Goal: Navigation & Orientation: Find specific page/section

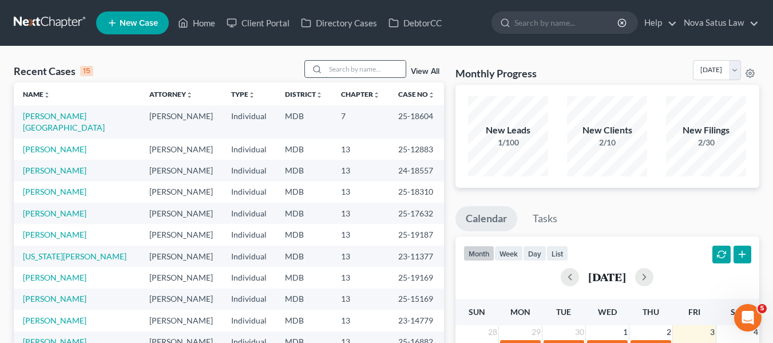
click at [345, 66] on input "search" at bounding box center [366, 69] width 80 height 17
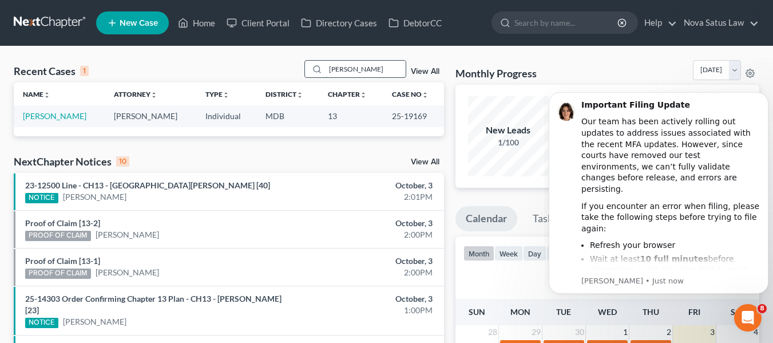
type input "[PERSON_NAME]"
click at [41, 117] on link "[PERSON_NAME]" at bounding box center [55, 116] width 64 height 10
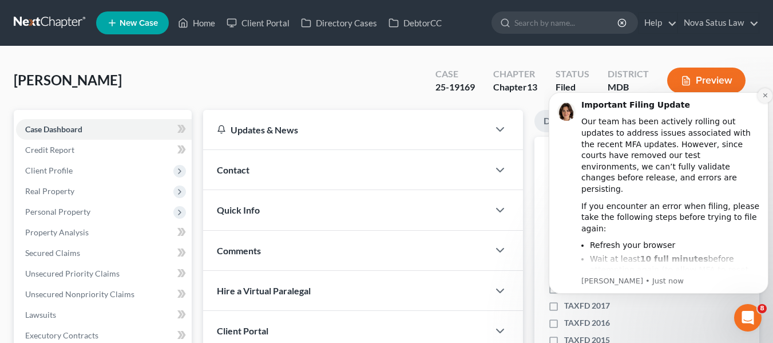
click at [763, 96] on icon "Dismiss notification" at bounding box center [766, 95] width 6 height 6
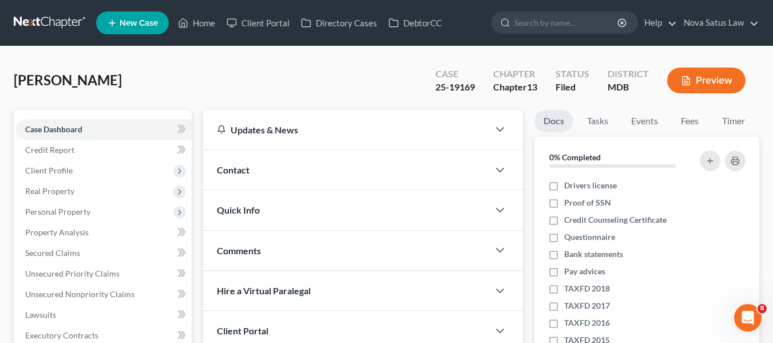
scroll to position [82, 0]
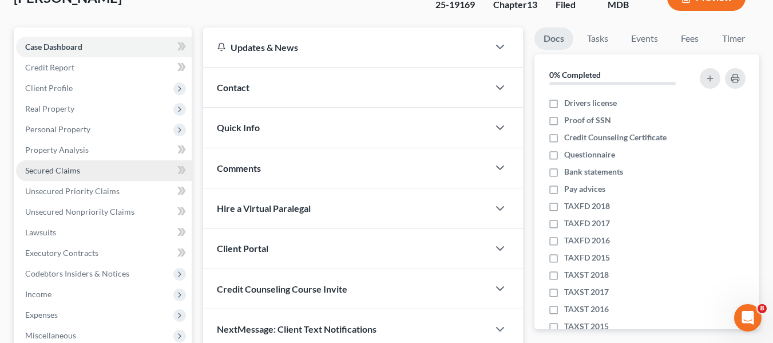
click at [73, 176] on link "Secured Claims" at bounding box center [104, 170] width 176 height 21
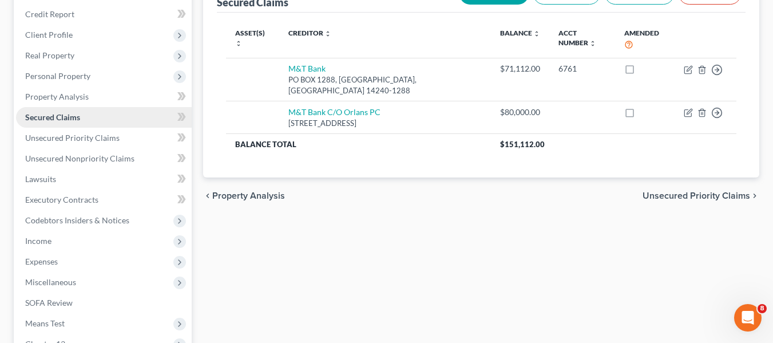
scroll to position [137, 0]
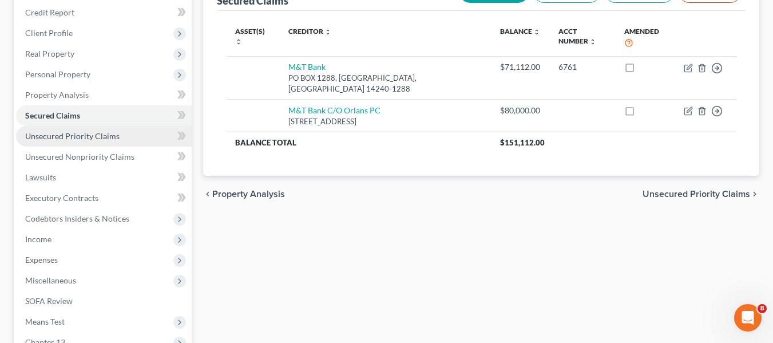
click at [70, 134] on span "Unsecured Priority Claims" at bounding box center [72, 136] width 94 height 10
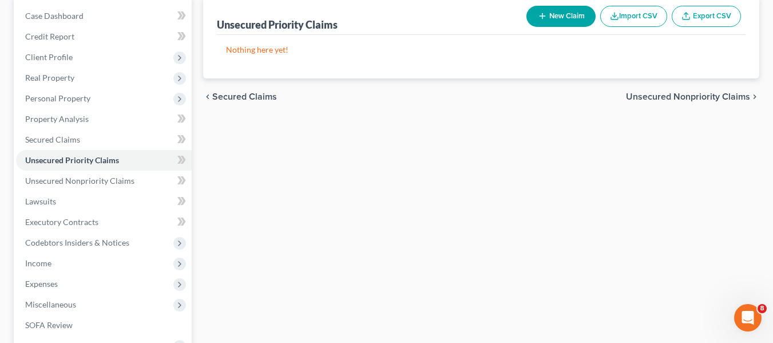
scroll to position [114, 0]
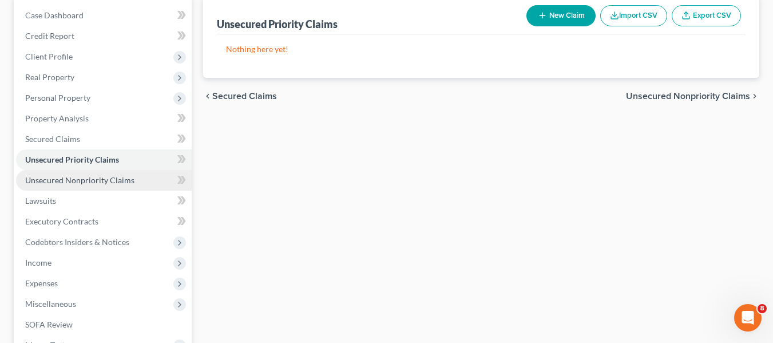
click at [116, 184] on span "Unsecured Nonpriority Claims" at bounding box center [79, 180] width 109 height 10
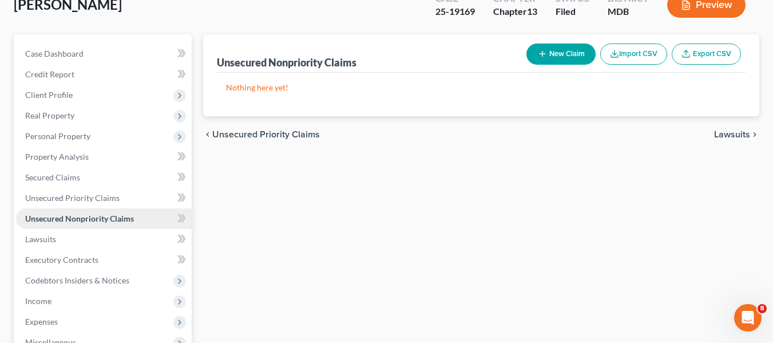
scroll to position [76, 0]
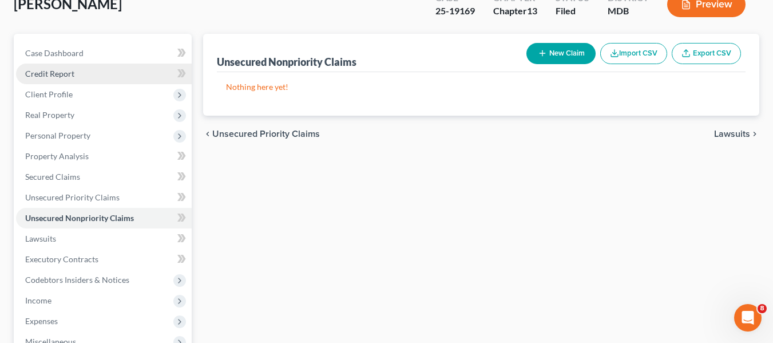
click at [47, 81] on link "Credit Report" at bounding box center [104, 74] width 176 height 21
